Goal: Check status: Check status

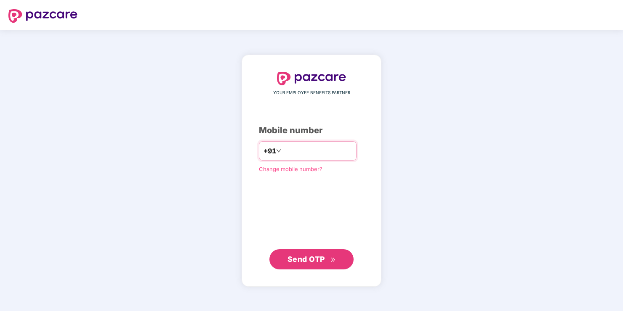
click at [308, 150] on input "number" at bounding box center [317, 150] width 69 height 13
drag, startPoint x: 280, startPoint y: 150, endPoint x: 283, endPoint y: 157, distance: 8.3
click at [283, 151] on input "**********" at bounding box center [317, 150] width 69 height 13
type input "**********"
click at [316, 264] on span "Send OTP" at bounding box center [311, 260] width 48 height 12
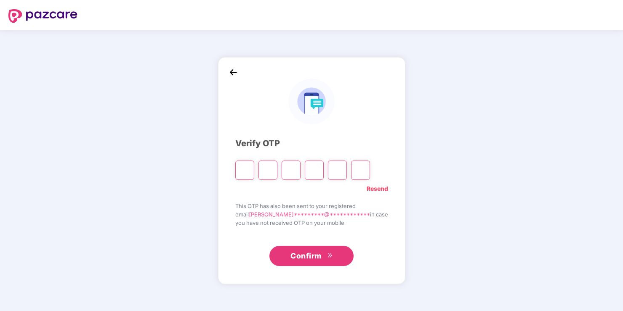
type input "*"
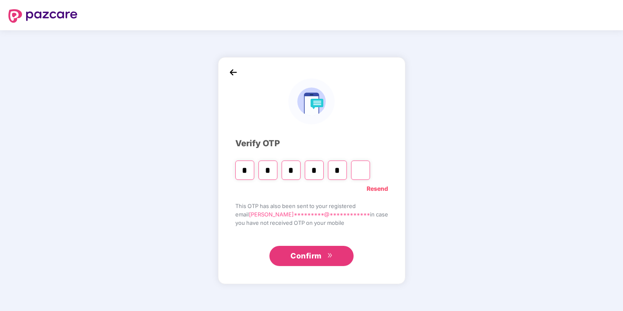
type input "*"
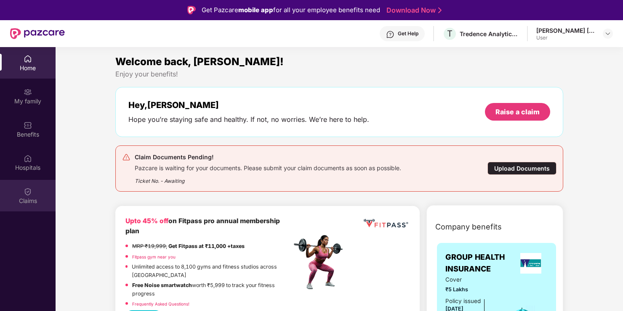
click at [34, 196] on div "Claims" at bounding box center [28, 196] width 56 height 32
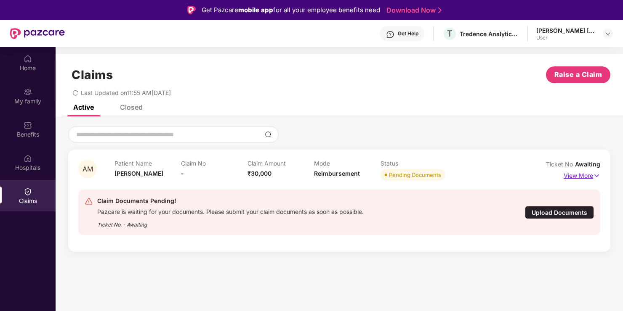
click at [585, 176] on p "View More" at bounding box center [581, 174] width 37 height 11
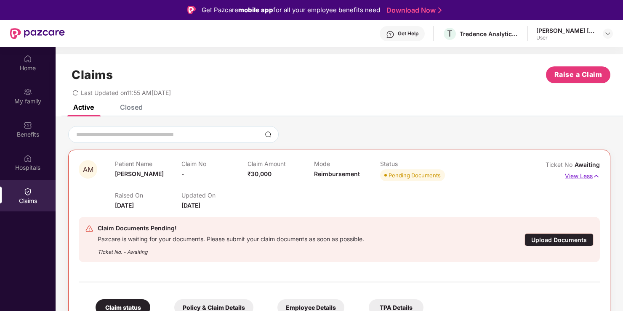
click at [585, 176] on p "View Less" at bounding box center [582, 175] width 35 height 11
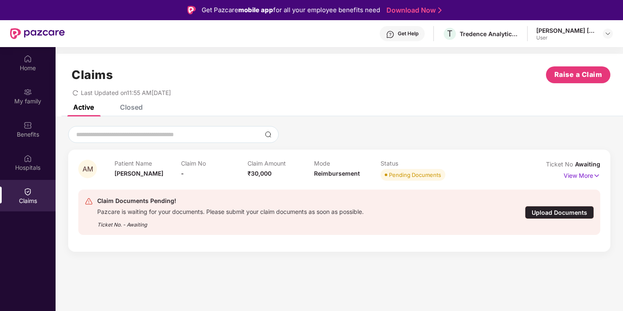
click at [142, 109] on div "Closed" at bounding box center [131, 107] width 23 height 8
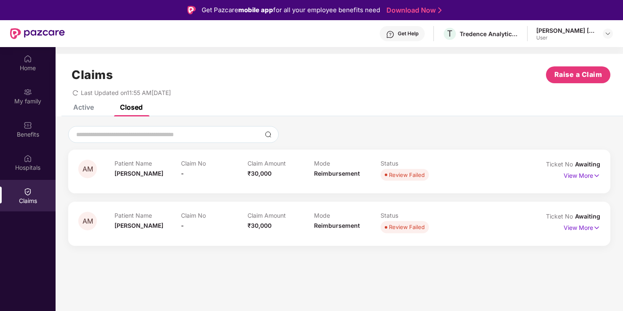
click at [95, 108] on div "Active Closed" at bounding box center [102, 107] width 82 height 19
click at [85, 105] on div "Claims Raise a Claim Last Updated on 11:55 AM[DATE] Active Closed AM Patient Na…" at bounding box center [339, 154] width 567 height 201
drag, startPoint x: 85, startPoint y: 105, endPoint x: 88, endPoint y: 108, distance: 4.5
click at [88, 108] on div "Active" at bounding box center [83, 107] width 21 height 8
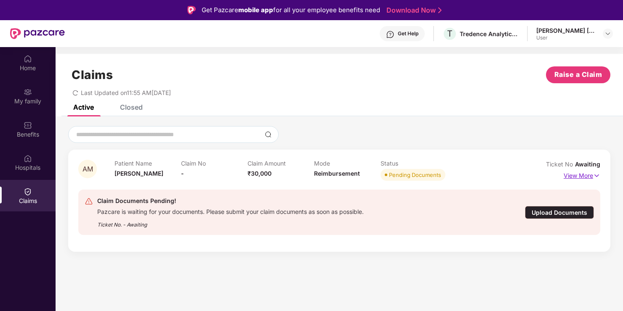
click at [598, 178] on img at bounding box center [596, 175] width 7 height 9
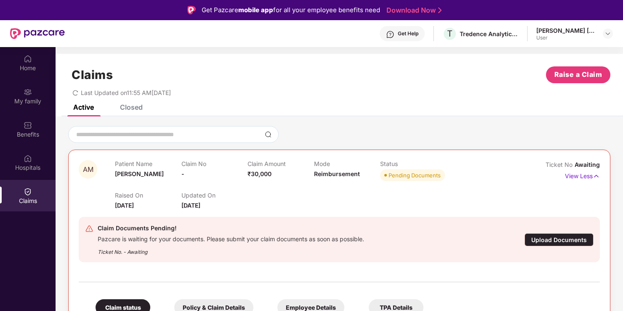
click at [263, 174] on span "₹30,000" at bounding box center [259, 173] width 24 height 7
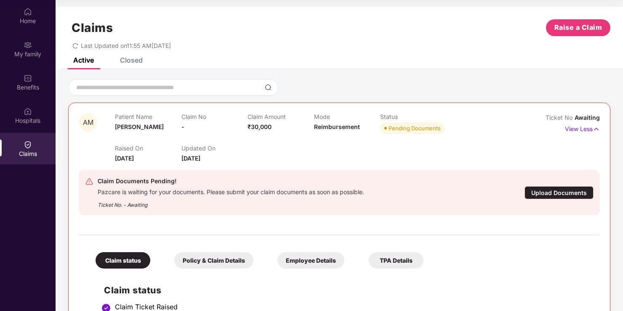
click at [78, 48] on icon "redo" at bounding box center [75, 46] width 6 height 6
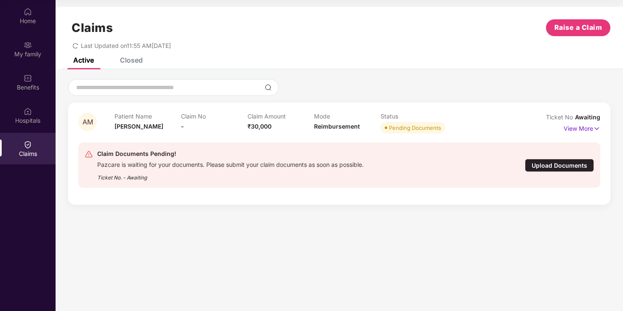
drag, startPoint x: 157, startPoint y: 143, endPoint x: 104, endPoint y: 202, distance: 79.6
click at [104, 202] on div "AM Patient Name [PERSON_NAME] Claim No - Claim Amount ₹30,000 Mode Reimbursemen…" at bounding box center [339, 154] width 542 height 102
drag, startPoint x: 112, startPoint y: 178, endPoint x: 161, endPoint y: 178, distance: 49.2
click at [161, 178] on div "Ticket No. - Awaiting" at bounding box center [230, 175] width 266 height 13
drag, startPoint x: 161, startPoint y: 178, endPoint x: 223, endPoint y: 239, distance: 86.0
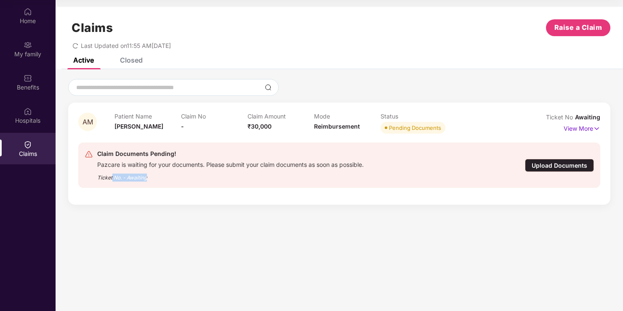
click at [223, 239] on section "Claims Raise a Claim Last Updated on 11:55 AM[DATE] Active Closed AM Patient Na…" at bounding box center [339, 155] width 567 height 311
click at [32, 17] on div "Home" at bounding box center [28, 16] width 56 height 32
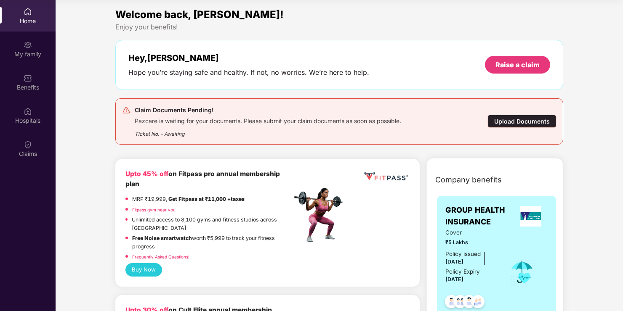
click at [31, 19] on div "Home" at bounding box center [28, 21] width 56 height 8
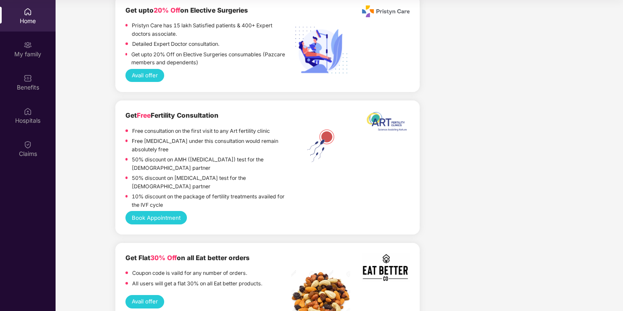
scroll to position [1262, 0]
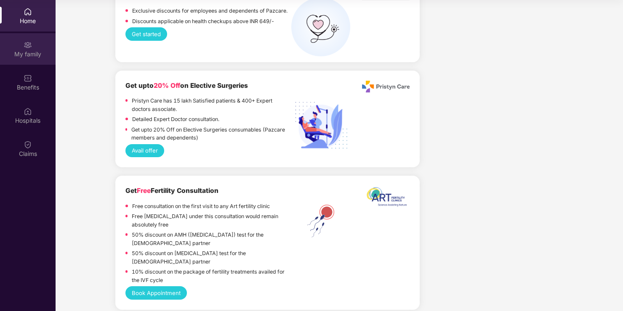
click at [32, 50] on div "My family" at bounding box center [28, 54] width 56 height 8
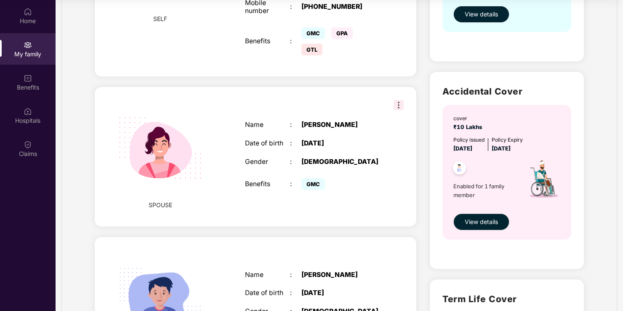
scroll to position [190, 0]
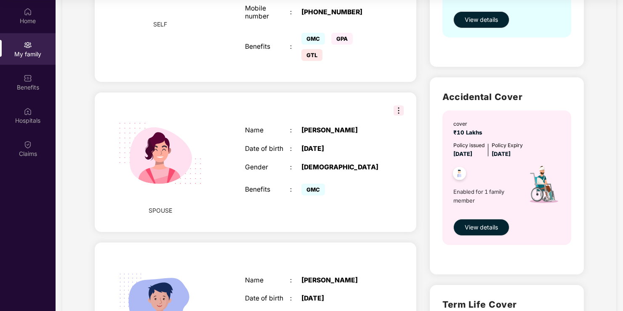
click at [396, 107] on img at bounding box center [398, 111] width 10 height 10
click at [379, 164] on div "[DEMOGRAPHIC_DATA]" at bounding box center [340, 168] width 79 height 8
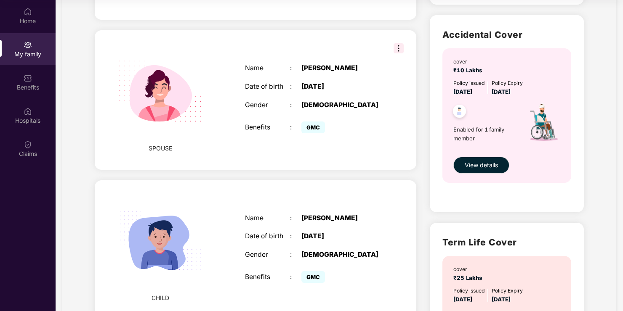
scroll to position [252, 0]
